Goal: Information Seeking & Learning: Learn about a topic

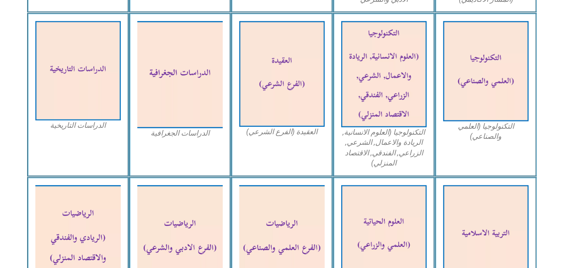
scroll to position [454, 0]
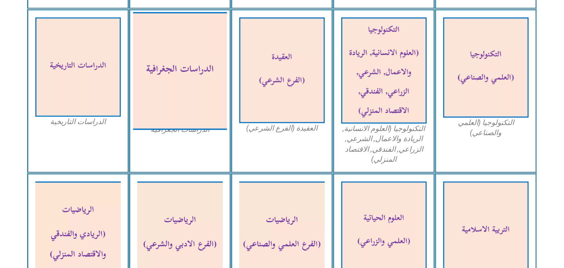
click at [200, 76] on img at bounding box center [180, 71] width 94 height 118
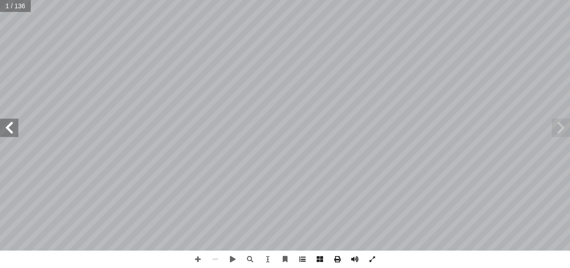
click at [299, 260] on span at bounding box center [302, 258] width 17 height 17
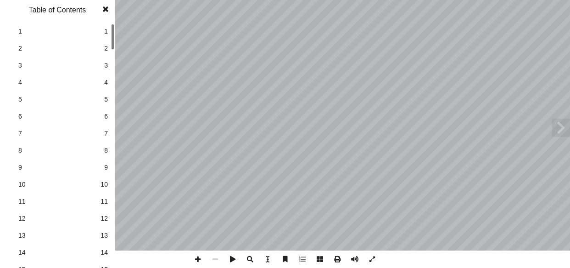
click at [5, 122] on link "6 6" at bounding box center [56, 116] width 103 height 17
click at [104, 11] on span at bounding box center [105, 9] width 17 height 18
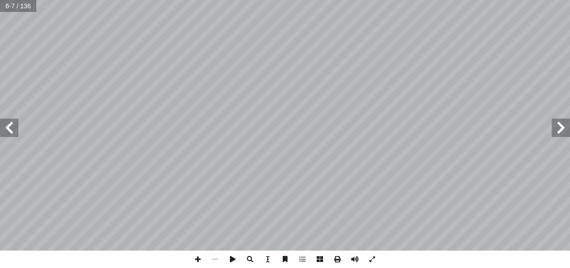
click at [16, 131] on span at bounding box center [9, 127] width 18 height 18
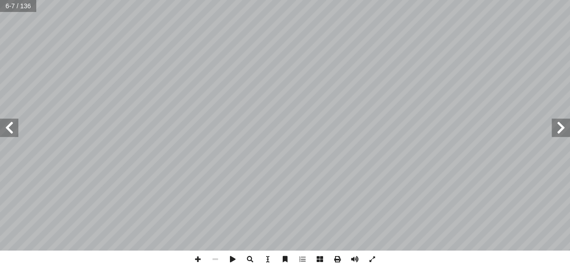
click at [16, 131] on span at bounding box center [9, 127] width 18 height 18
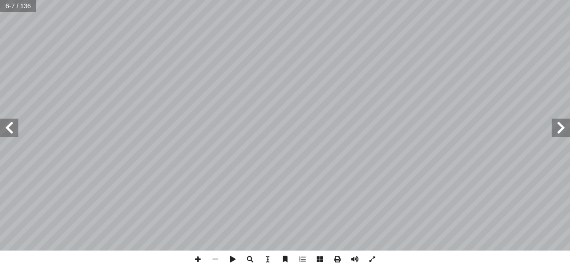
click at [16, 131] on span at bounding box center [9, 127] width 18 height 18
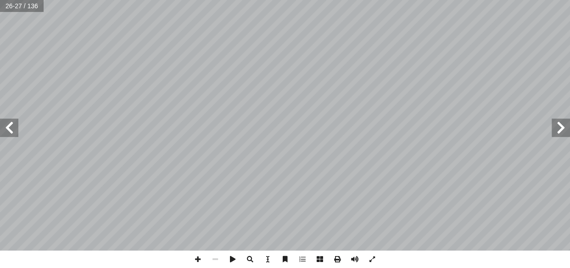
click at [16, 131] on span at bounding box center [9, 127] width 18 height 18
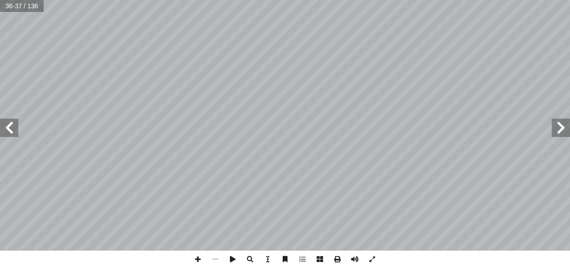
click at [16, 131] on span at bounding box center [9, 127] width 18 height 18
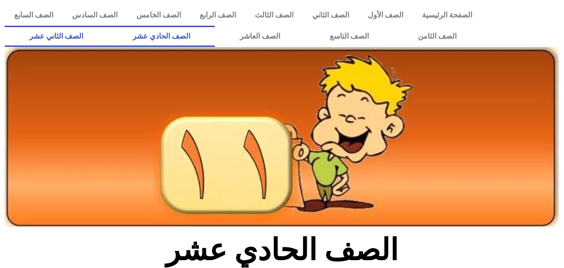
click at [69, 34] on link "الصف الثاني عشر" at bounding box center [56, 36] width 103 height 21
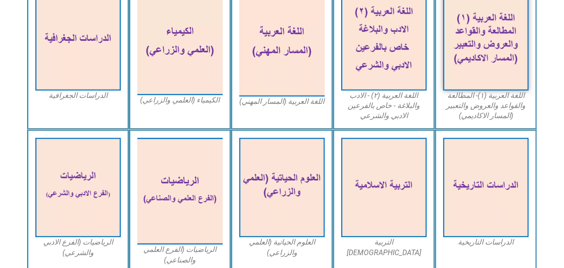
scroll to position [296, 0]
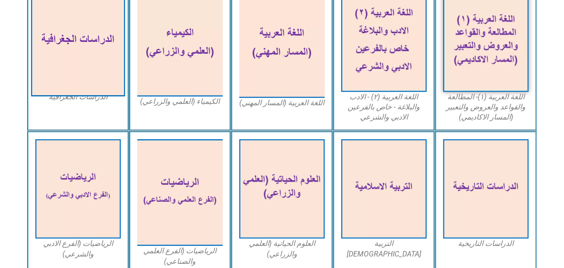
click at [111, 52] on img at bounding box center [78, 42] width 94 height 109
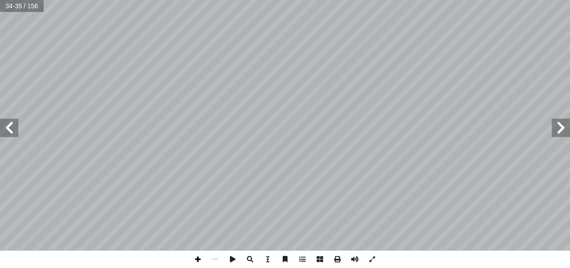
click at [199, 257] on span at bounding box center [197, 258] width 17 height 17
click at [569, 130] on span at bounding box center [561, 127] width 18 height 18
click at [276, 255] on div "٢٨ المرحلة الثانية (النضج): مــ� علــى شــكل قطــرات إ تنشــط فيهــ� التيــ�رات…" at bounding box center [285, 134] width 570 height 268
